Goal: Task Accomplishment & Management: Complete application form

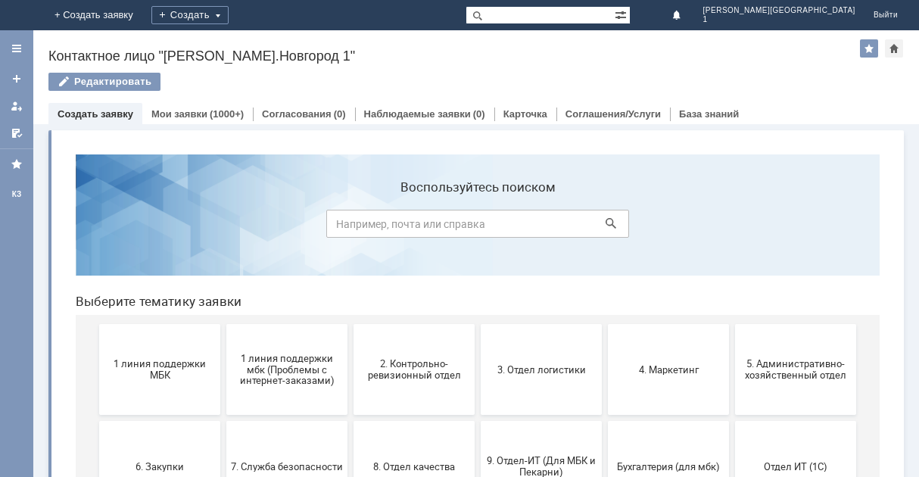
click at [141, 366] on span "1 линия поддержки МБК" at bounding box center [160, 369] width 112 height 23
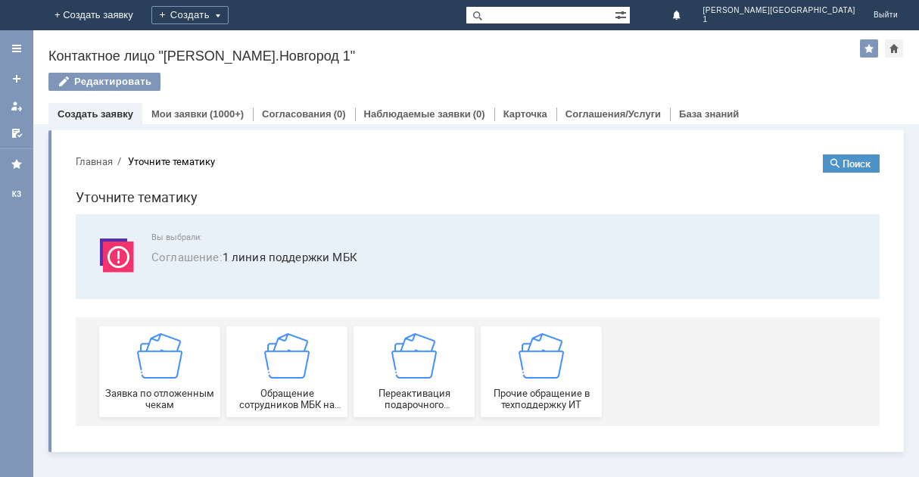
click at [141, 366] on img at bounding box center [159, 355] width 45 height 45
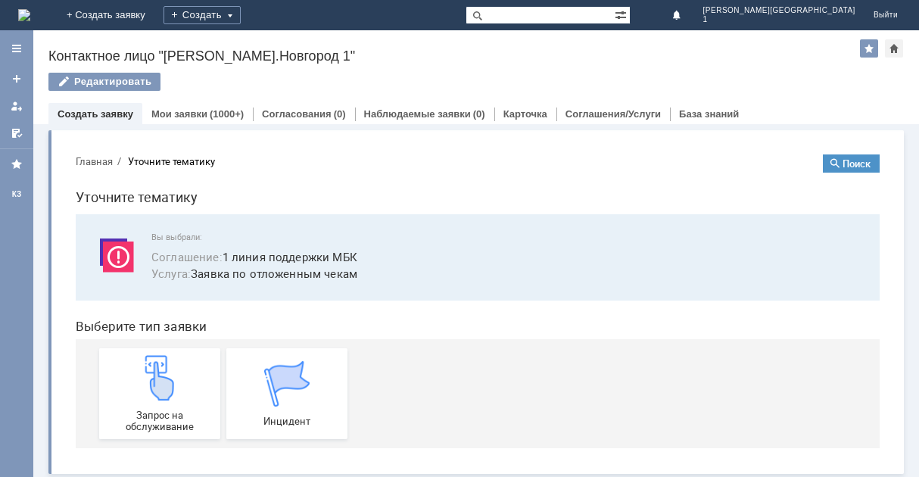
click at [141, 366] on img at bounding box center [159, 377] width 45 height 45
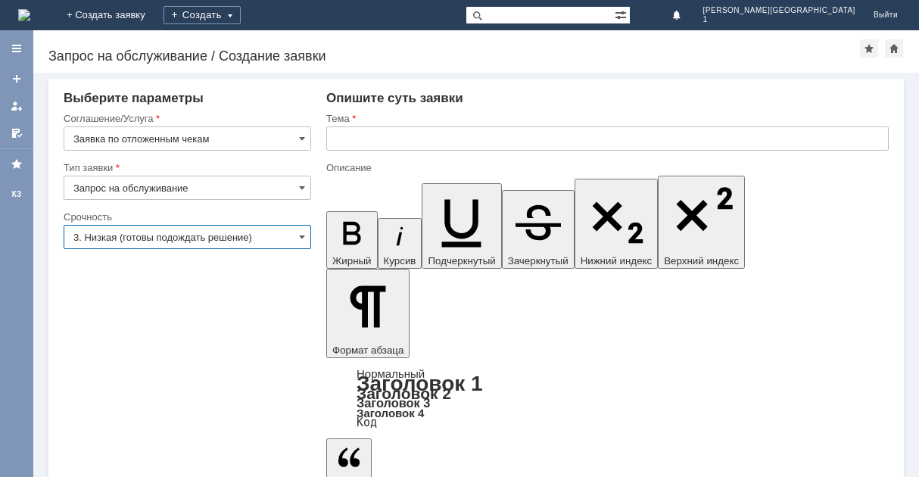
click at [298, 229] on input "3. Низкая (готовы подождать решение)" at bounding box center [188, 237] width 248 height 24
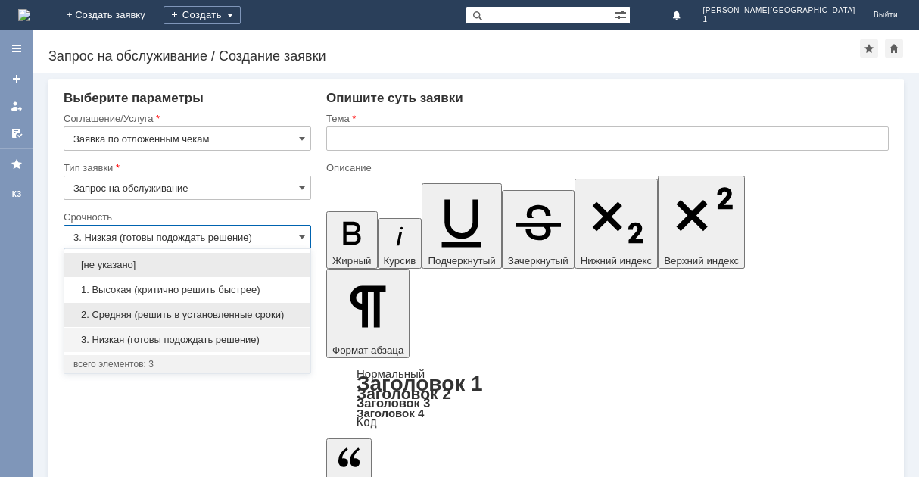
click at [261, 320] on span "2. Средняя (решить в установленные сроки)" at bounding box center [187, 315] width 228 height 12
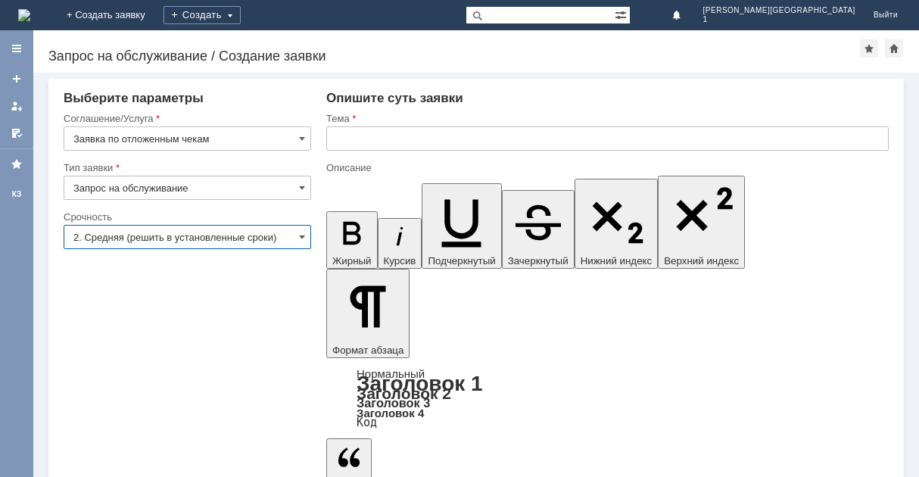
type input "2. Средняя (решить в установленные сроки)"
click at [391, 140] on input "text" at bounding box center [607, 138] width 563 height 24
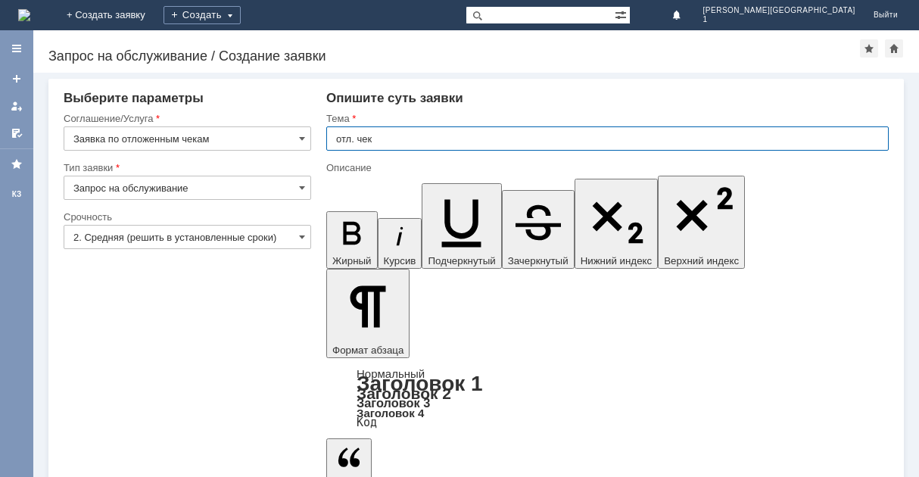
type input "отл. чек"
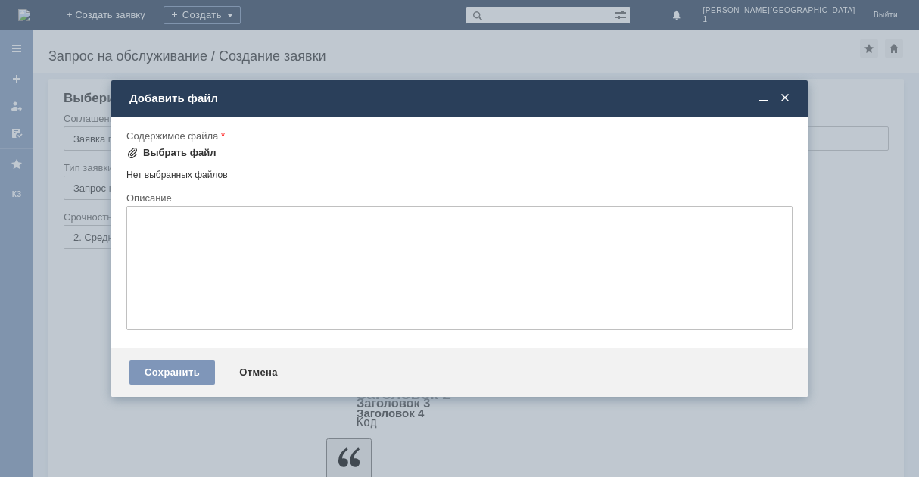
click at [148, 152] on div "Выбрать файл" at bounding box center [179, 153] width 73 height 12
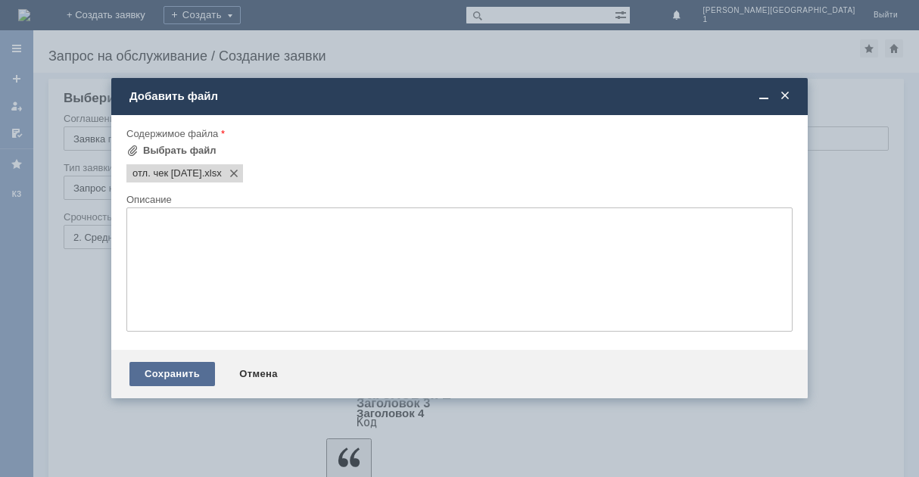
click at [191, 376] on div "Сохранить" at bounding box center [173, 374] width 86 height 24
